Goal: Information Seeking & Learning: Learn about a topic

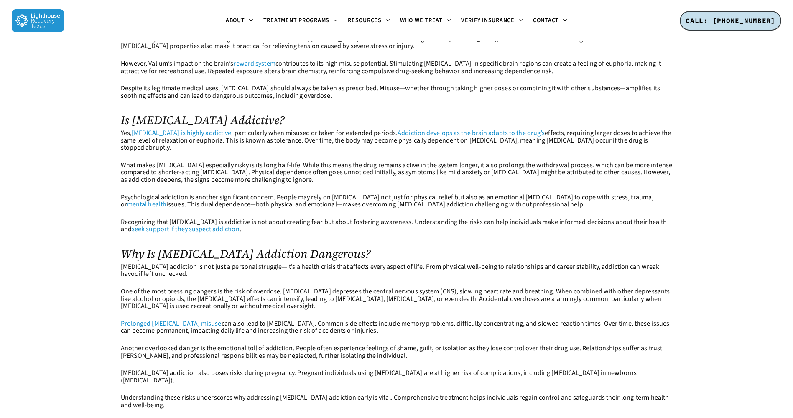
scroll to position [418, 0]
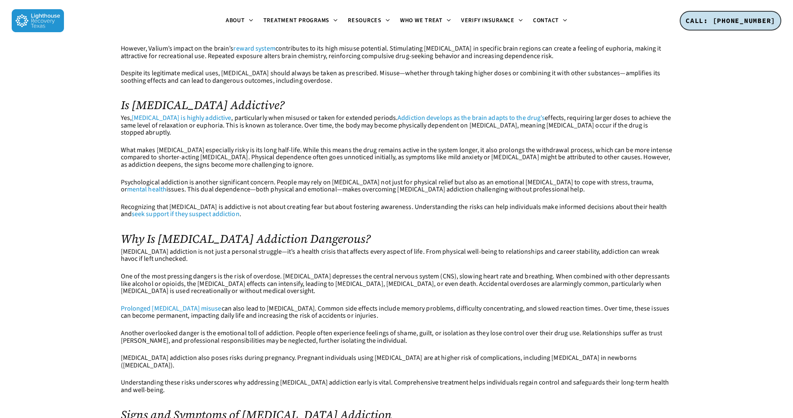
drag, startPoint x: 179, startPoint y: 193, endPoint x: 48, endPoint y: 204, distance: 131.2
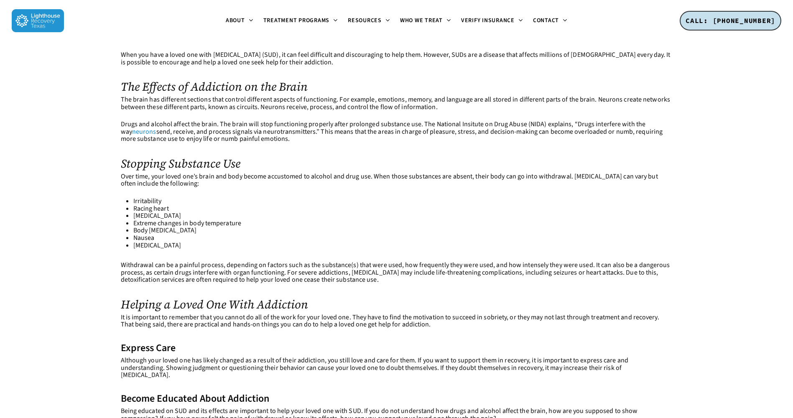
scroll to position [251, 0]
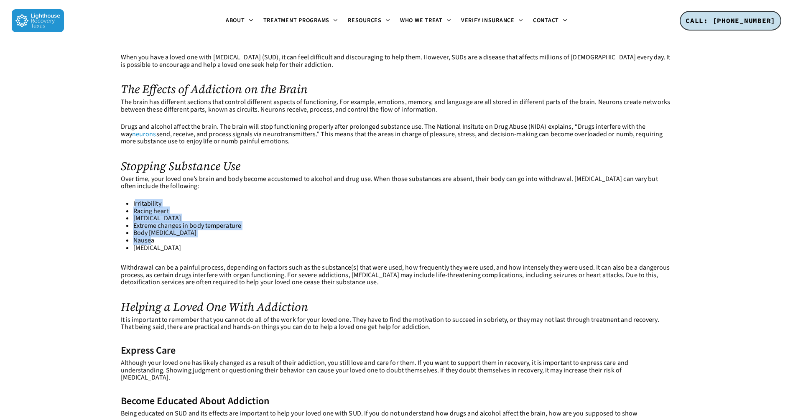
drag, startPoint x: 135, startPoint y: 201, endPoint x: 152, endPoint y: 242, distance: 44.8
click at [152, 242] on ul "Irritability Racing heart [MEDICAL_DATA] Extreme changes in body temperature Bo…" at bounding box center [402, 225] width 539 height 51
drag, startPoint x: 152, startPoint y: 242, endPoint x: 260, endPoint y: 245, distance: 107.8
click at [259, 244] on li "[MEDICAL_DATA]" at bounding box center [402, 248] width 539 height 8
